Goal: Check status

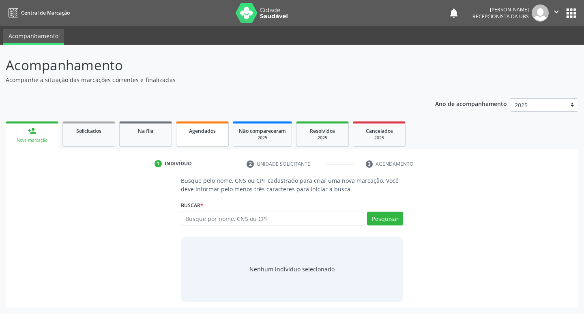
click at [215, 131] on span "Agendados" at bounding box center [202, 130] width 27 height 7
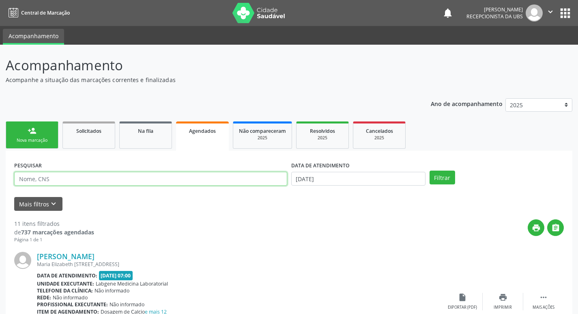
click at [106, 178] on input "text" at bounding box center [150, 179] width 273 height 14
type input "[DEMOGRAPHIC_DATA]"
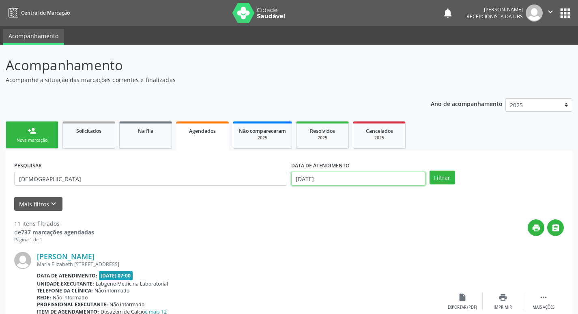
click at [302, 179] on input "[DATE]" at bounding box center [358, 179] width 134 height 14
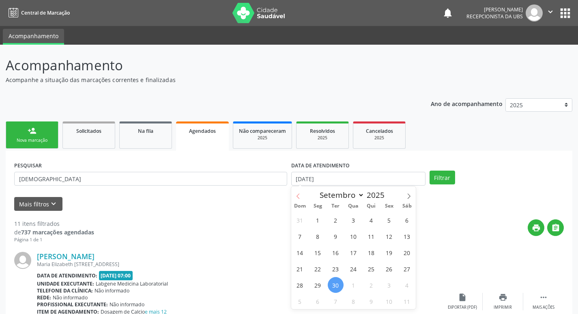
click at [302, 196] on span at bounding box center [298, 193] width 14 height 14
select select "4"
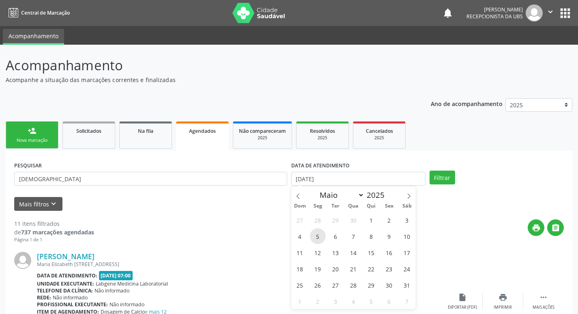
click at [314, 235] on span "5" at bounding box center [318, 236] width 16 height 16
type input "[DATE]"
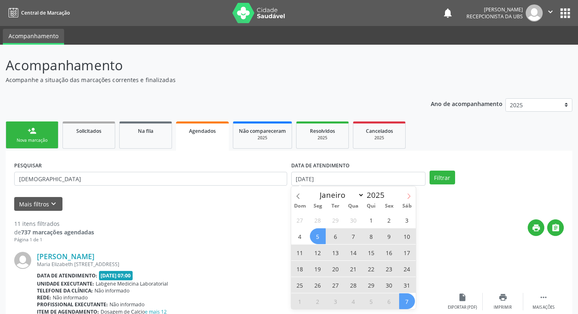
click at [411, 196] on icon at bounding box center [409, 196] width 6 height 6
select select "5"
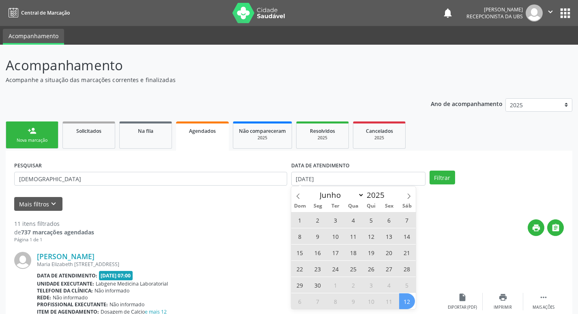
click at [407, 305] on span "12" at bounding box center [407, 301] width 16 height 16
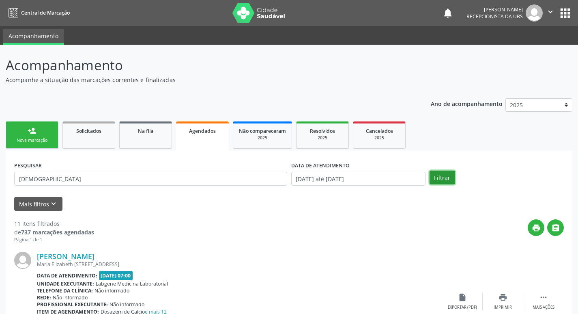
click at [439, 177] on button "Filtrar" at bounding box center [443, 177] width 26 height 14
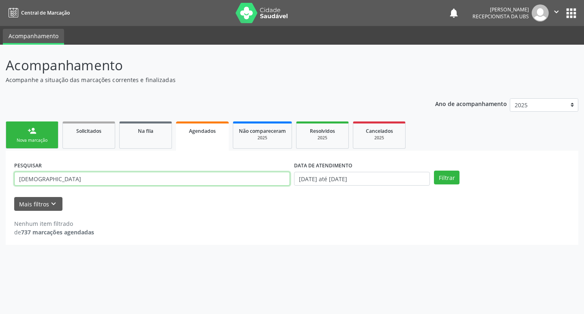
click at [85, 183] on input "[DEMOGRAPHIC_DATA]" at bounding box center [152, 179] width 276 height 14
type input "j"
